Goal: Task Accomplishment & Management: Complete application form

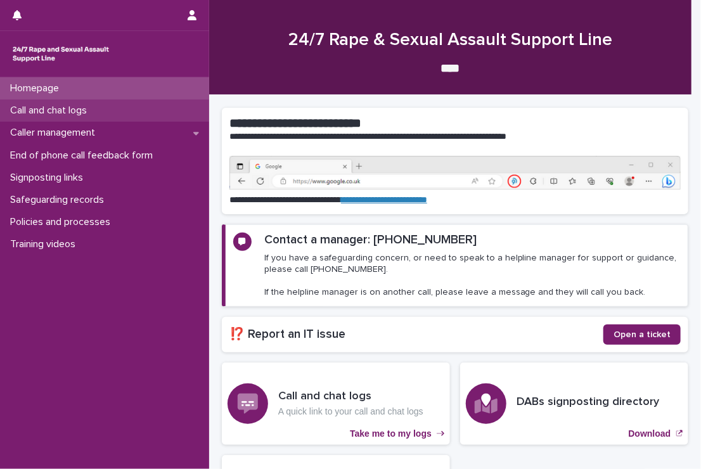
click at [52, 108] on p "Call and chat logs" at bounding box center [51, 111] width 92 height 12
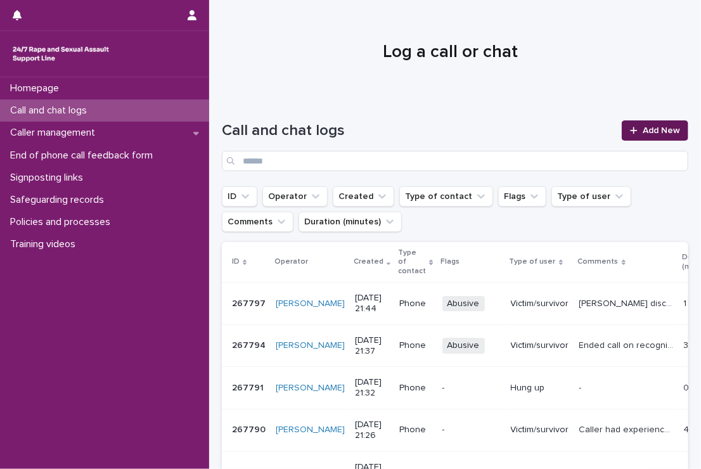
click at [640, 124] on link "Add New" at bounding box center [655, 130] width 67 height 20
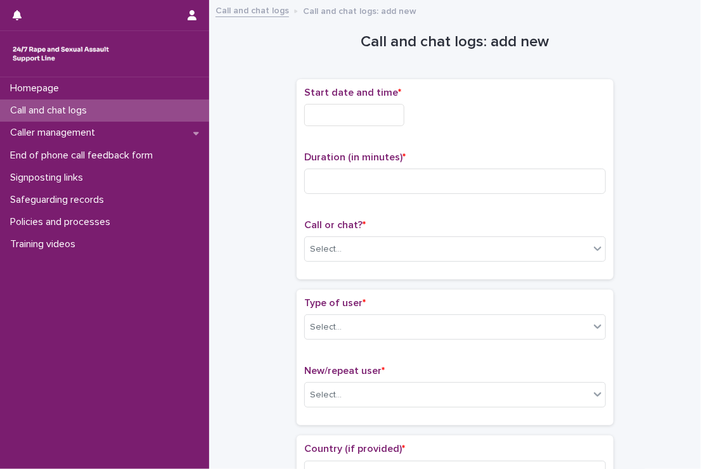
click at [388, 131] on div "Start date and time *" at bounding box center [455, 111] width 302 height 49
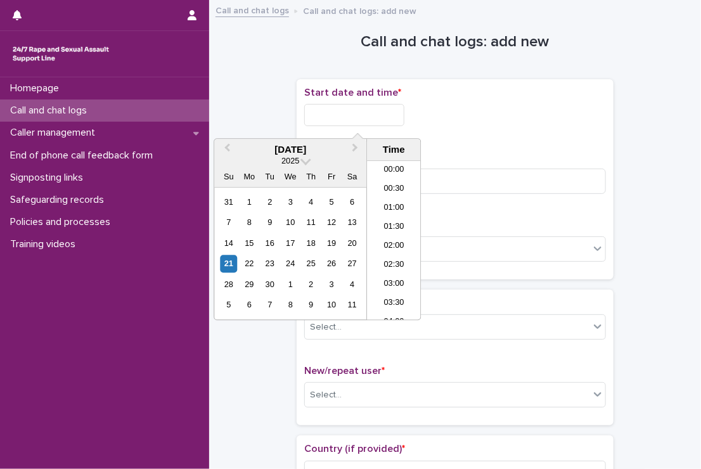
scroll to position [691, 0]
click at [388, 112] on input "text" at bounding box center [354, 115] width 100 height 22
click at [389, 238] on li "20:00" at bounding box center [394, 240] width 54 height 19
click at [374, 119] on input "**********" at bounding box center [354, 115] width 100 height 22
type input "**********"
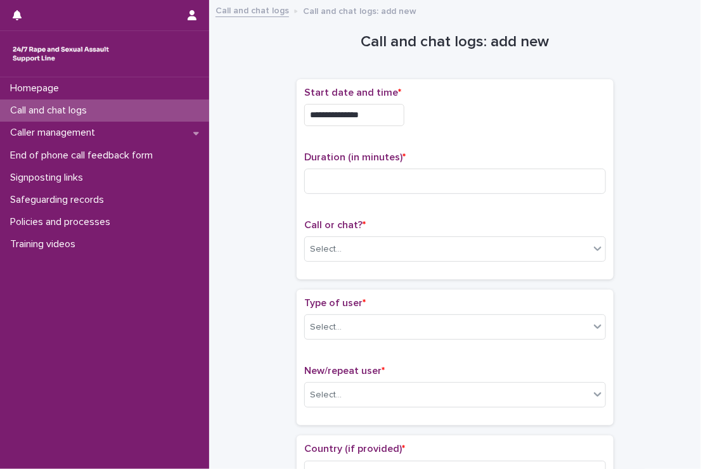
click at [498, 143] on div "**********" at bounding box center [455, 179] width 302 height 185
click at [444, 187] on input at bounding box center [455, 181] width 302 height 25
type input "*"
click at [434, 244] on div "Select..." at bounding box center [447, 249] width 285 height 21
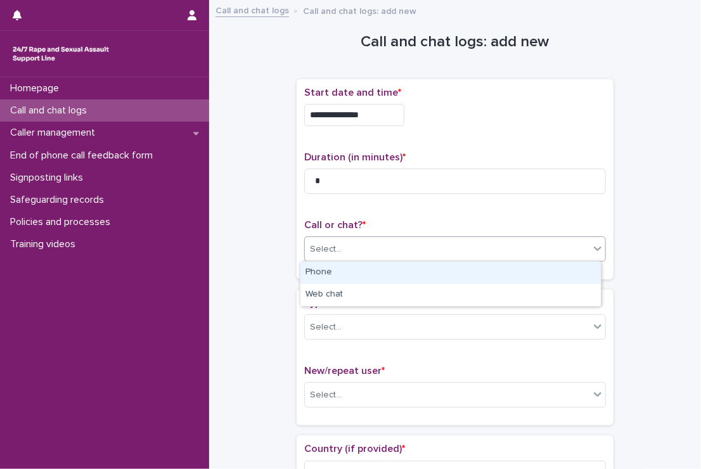
click at [434, 244] on div "Select..." at bounding box center [447, 249] width 285 height 21
click at [456, 263] on div "Phone" at bounding box center [450, 273] width 300 height 22
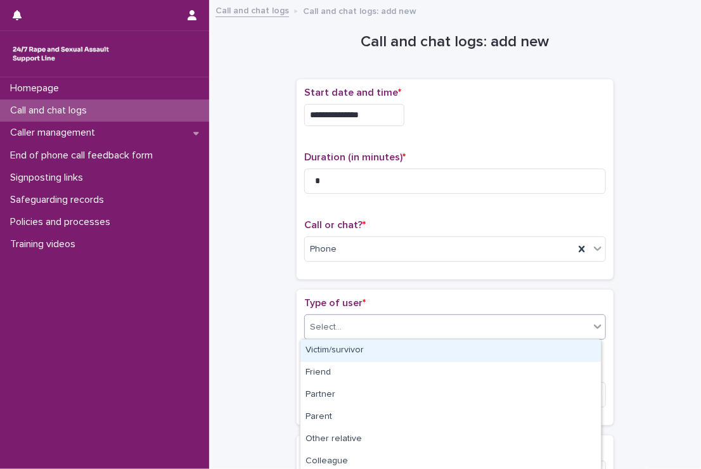
click at [428, 334] on div "Select..." at bounding box center [447, 327] width 285 height 21
click at [418, 347] on div "Victim/survivor" at bounding box center [450, 351] width 300 height 22
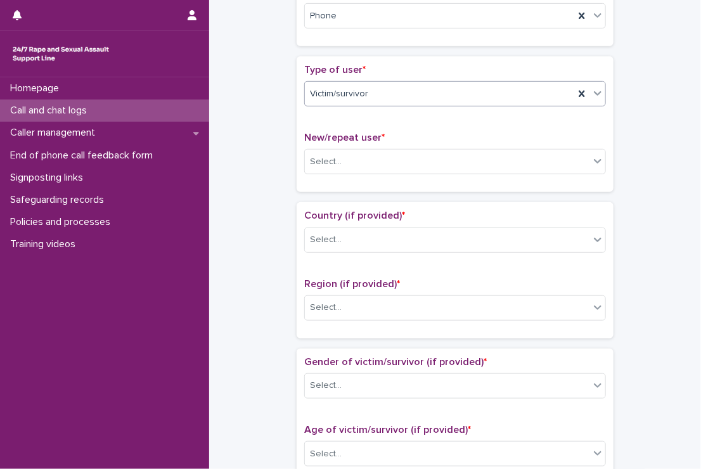
scroll to position [238, 0]
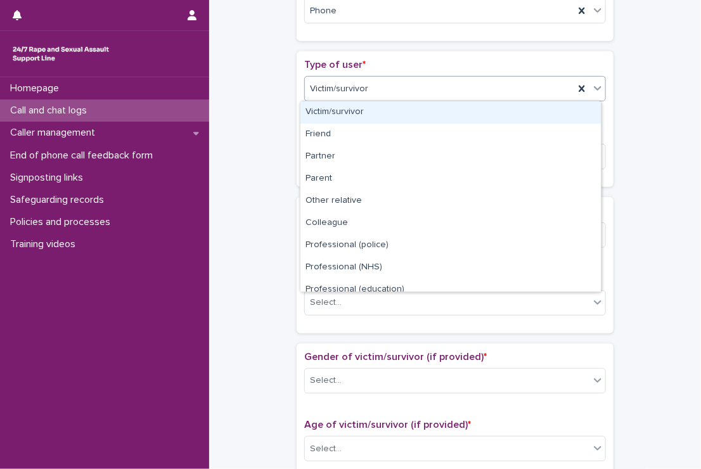
click at [377, 91] on div "Victim/survivor" at bounding box center [439, 89] width 269 height 21
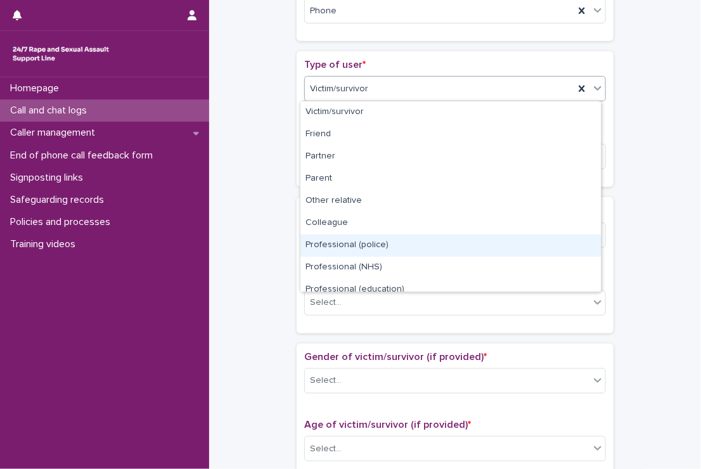
scroll to position [142, 0]
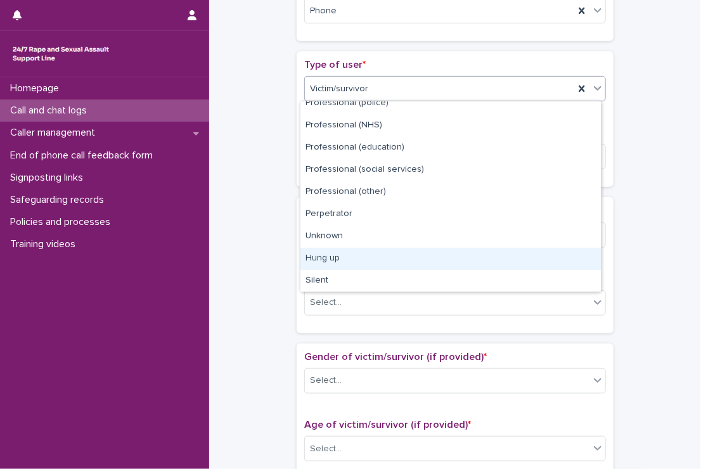
click at [353, 258] on div "Hung up" at bounding box center [450, 259] width 300 height 22
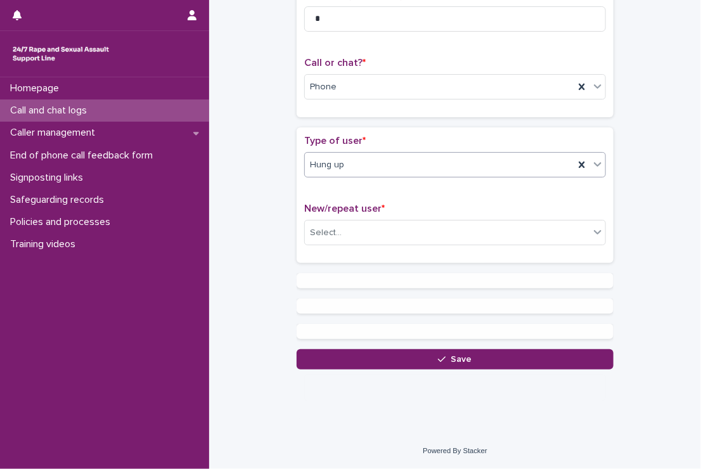
scroll to position [0, 0]
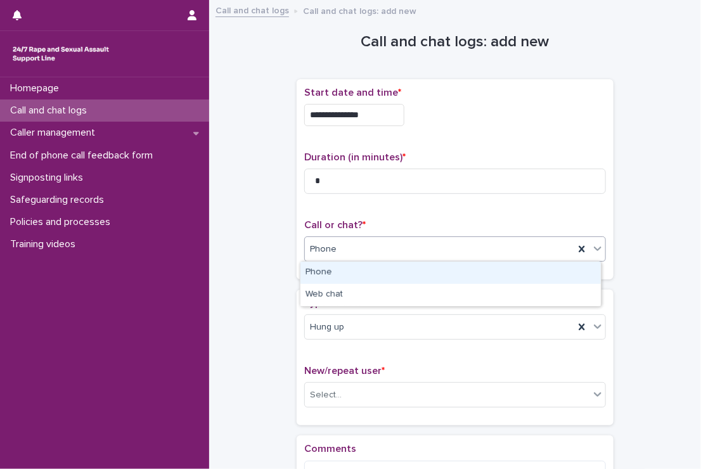
click at [374, 248] on div "Phone" at bounding box center [439, 249] width 269 height 21
click at [371, 267] on div "Phone" at bounding box center [450, 273] width 300 height 22
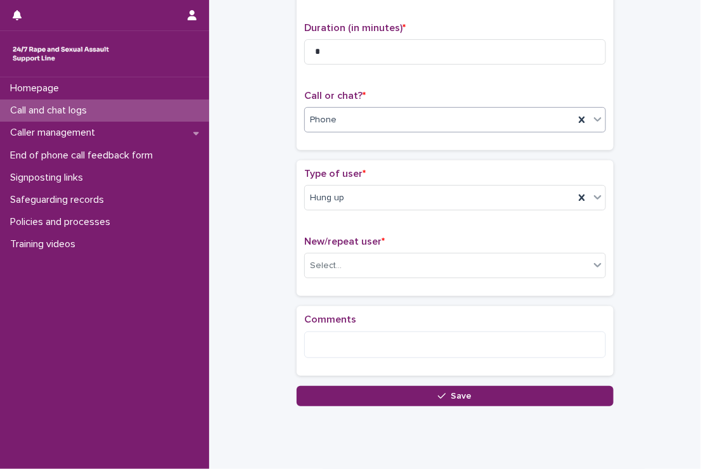
scroll to position [165, 0]
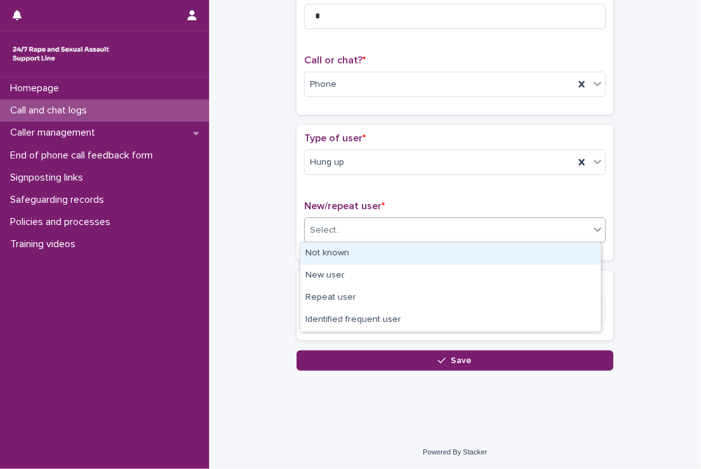
click at [383, 240] on div "Select..." at bounding box center [455, 229] width 302 height 25
click at [374, 251] on div "Not known" at bounding box center [450, 254] width 300 height 22
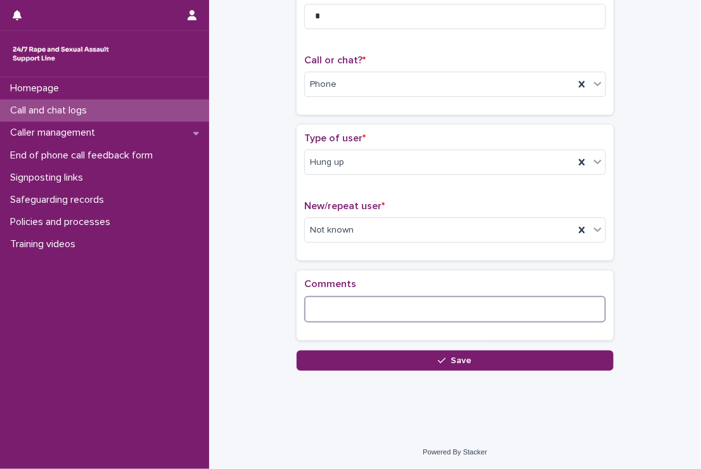
click at [390, 296] on textarea at bounding box center [455, 309] width 302 height 27
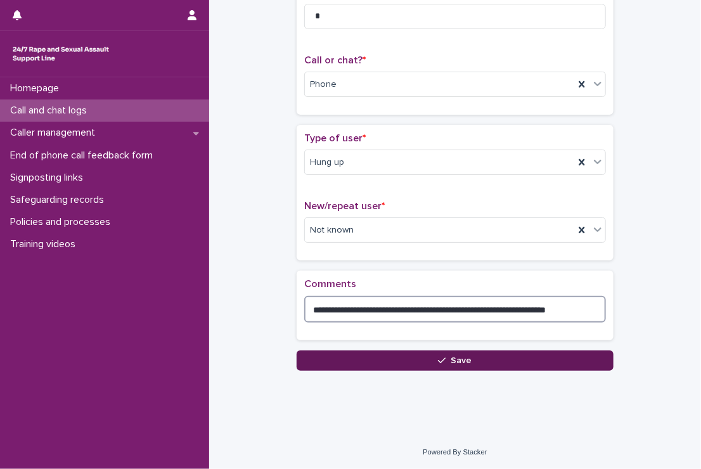
type textarea "**********"
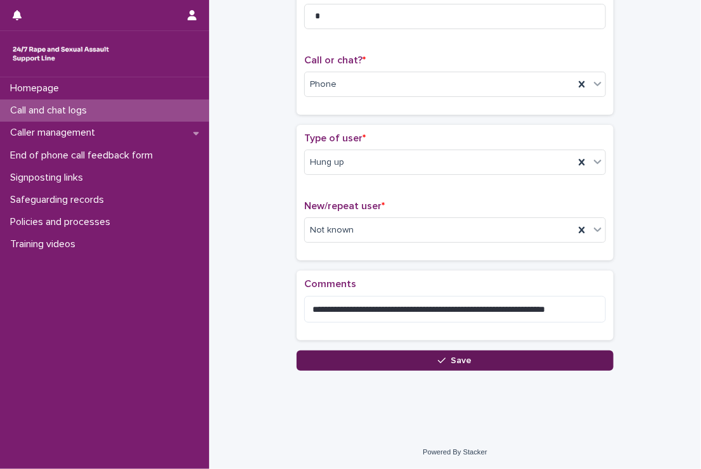
click at [389, 364] on button "Save" at bounding box center [455, 361] width 317 height 20
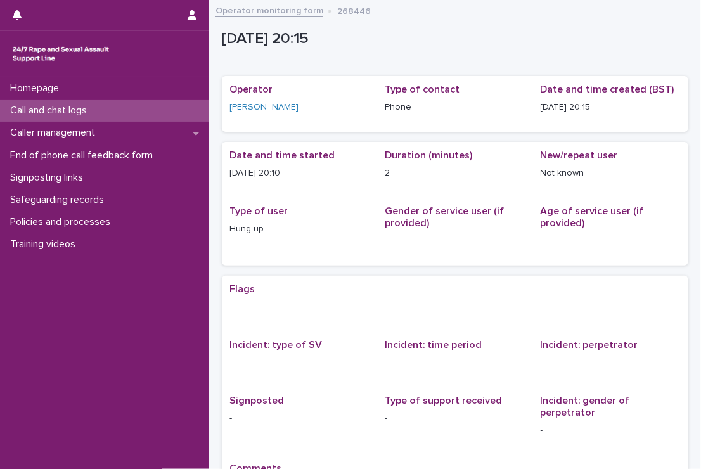
click at [133, 110] on div "Call and chat logs" at bounding box center [104, 111] width 209 height 22
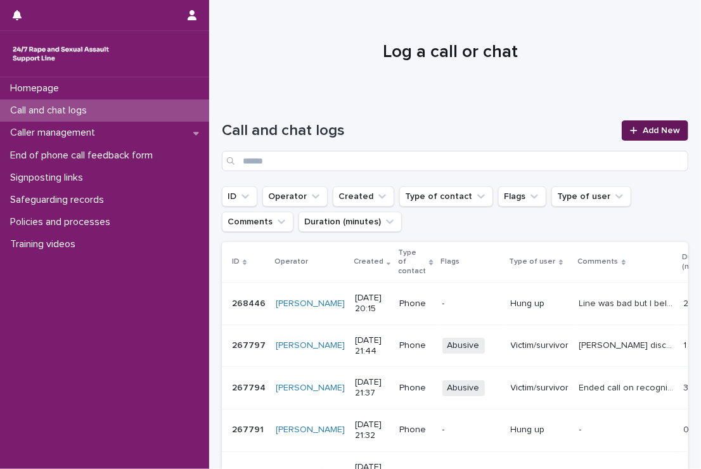
click at [634, 124] on link "Add New" at bounding box center [655, 130] width 67 height 20
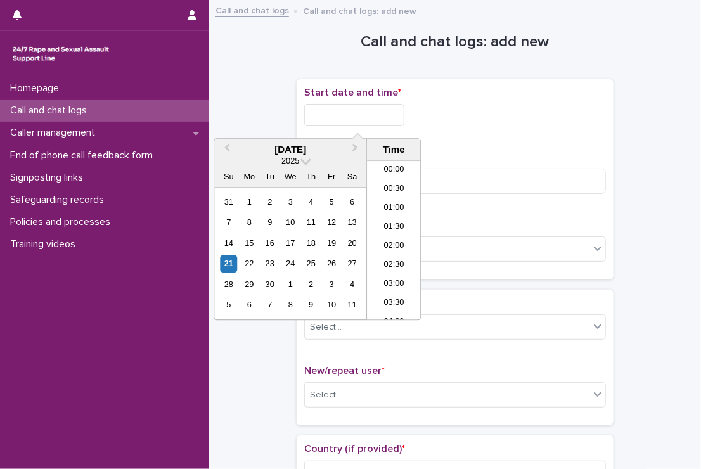
click at [338, 109] on input "text" at bounding box center [354, 115] width 100 height 22
click at [404, 235] on li "20:00" at bounding box center [394, 240] width 54 height 19
click at [383, 106] on input "**********" at bounding box center [354, 115] width 100 height 22
type input "**********"
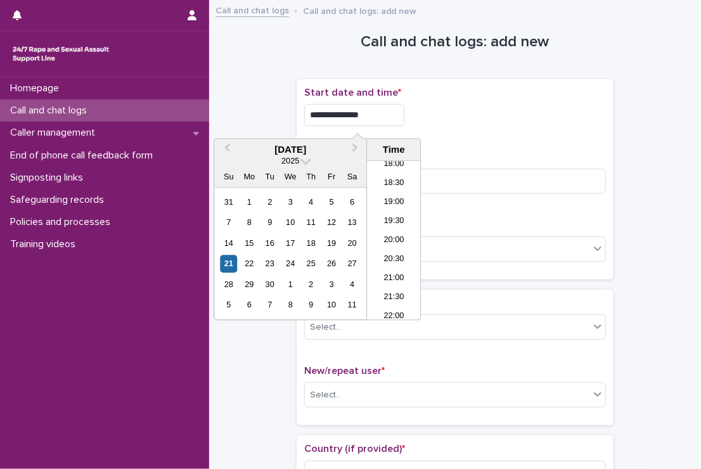
click at [431, 148] on div "**********" at bounding box center [455, 179] width 302 height 185
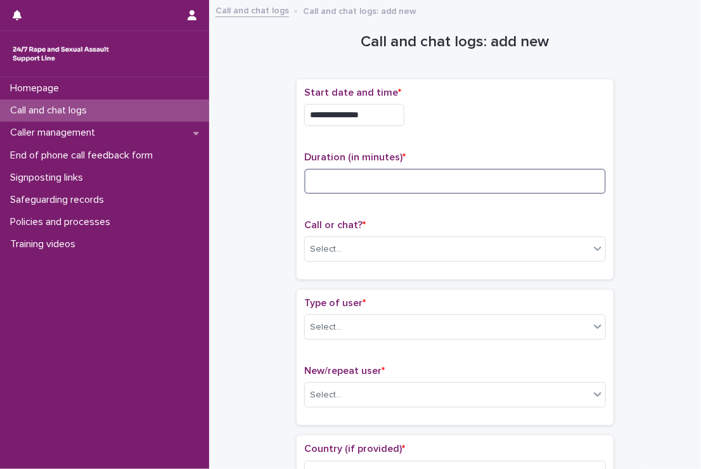
click at [425, 169] on input at bounding box center [455, 181] width 302 height 25
